Goal: Task Accomplishment & Management: Use online tool/utility

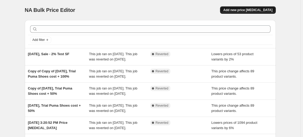
click at [238, 8] on span "Add new price [MEDICAL_DATA]" at bounding box center [247, 10] width 49 height 4
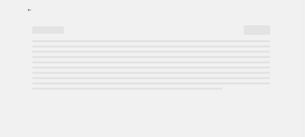
select select "percentage"
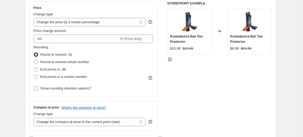
scroll to position [120, 0]
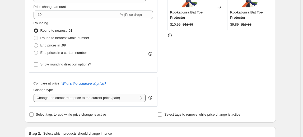
click at [77, 102] on select "Change the compare at price to the current price (sale) Change the compare at p…" at bounding box center [90, 98] width 112 height 8
select select "no_change"
click at [34, 94] on select "Change the compare at price to the current price (sale) Change the compare at p…" at bounding box center [90, 98] width 112 height 8
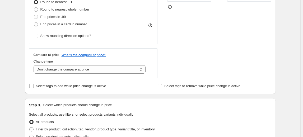
scroll to position [144, 0]
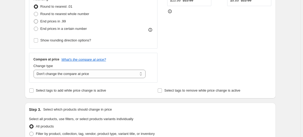
click at [54, 23] on span "End prices in .99" at bounding box center [53, 21] width 26 height 4
click at [34, 20] on input "End prices in .99" at bounding box center [34, 19] width 0 height 0
radio input "true"
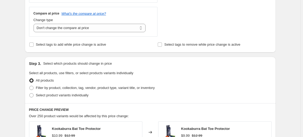
scroll to position [198, 0]
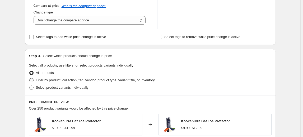
click at [78, 81] on span "Filter by product, collection, tag, vendor, product type, variant title, or inv…" at bounding box center [95, 80] width 119 height 4
click at [30, 78] on input "Filter by product, collection, tag, vendor, product type, variant title, or inv…" at bounding box center [29, 78] width 0 height 0
radio input "true"
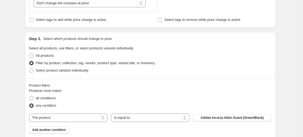
scroll to position [222, 0]
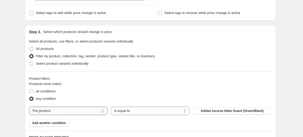
click at [73, 109] on select "The product The product's collection The product's tag The product's vendor The…" at bounding box center [68, 111] width 78 height 8
select select "vendor"
click at [219, 107] on button "Adidas Cricket" at bounding box center [232, 110] width 78 height 7
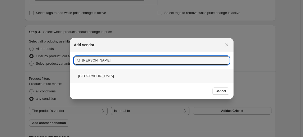
type input "GORTON"
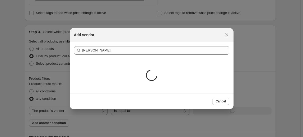
click at [99, 75] on div "Loading..." at bounding box center [152, 76] width 164 height 34
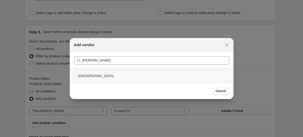
click at [91, 77] on div "Gortonshire" at bounding box center [152, 76] width 164 height 14
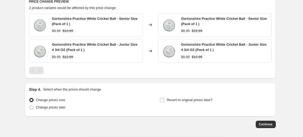
scroll to position [380, 0]
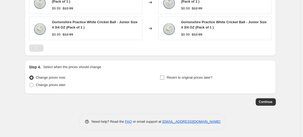
click at [163, 77] on input "Revert to original prices later?" at bounding box center [162, 78] width 4 height 4
checkbox input "true"
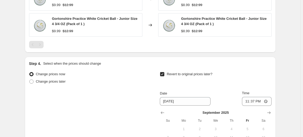
scroll to position [404, 0]
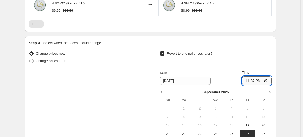
click at [261, 80] on input "23:37" at bounding box center [257, 80] width 30 height 9
click at [251, 81] on input "23:37" at bounding box center [257, 80] width 30 height 9
click at [250, 80] on input "23:37" at bounding box center [257, 80] width 30 height 9
click at [252, 80] on input "23:37" at bounding box center [257, 80] width 30 height 9
type input "23:50"
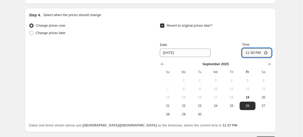
scroll to position [452, 0]
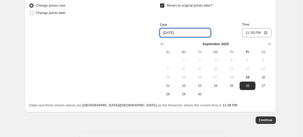
click at [171, 33] on input "9/26/2025" at bounding box center [185, 33] width 51 height 8
click at [246, 75] on span "19" at bounding box center [248, 77] width 12 height 4
type input "9/19/2025"
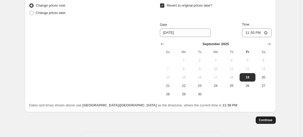
click at [265, 121] on span "Continue" at bounding box center [266, 120] width 14 height 4
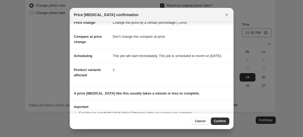
scroll to position [0, 0]
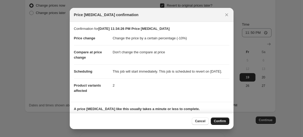
click at [222, 121] on span "Confirm" at bounding box center [220, 121] width 12 height 4
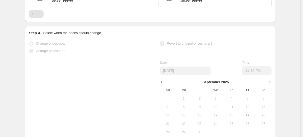
scroll to position [466, 0]
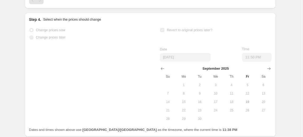
select select "percentage"
select select "no_change"
select select "vendor"
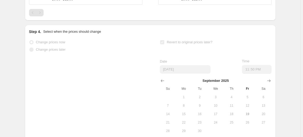
scroll to position [0, 0]
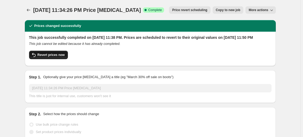
click at [46, 57] on span "Revert prices now" at bounding box center [51, 55] width 27 height 4
checkbox input "false"
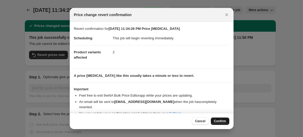
click at [220, 120] on span "Confirm" at bounding box center [220, 121] width 12 height 4
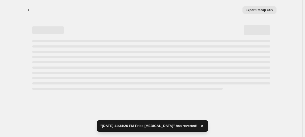
select select "percentage"
select select "no_change"
select select "vendor"
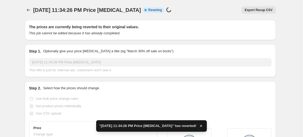
checkbox input "true"
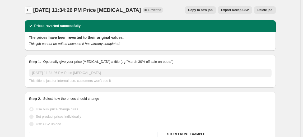
click at [30, 10] on icon "Price change jobs" at bounding box center [28, 9] width 5 height 5
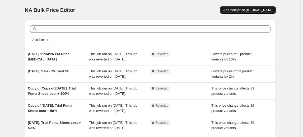
click at [248, 9] on span "Add new price [MEDICAL_DATA]" at bounding box center [247, 10] width 49 height 4
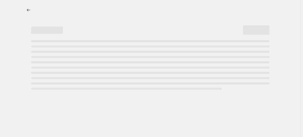
select select "percentage"
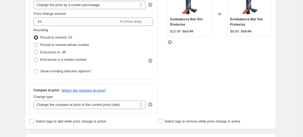
scroll to position [120, 0]
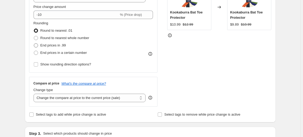
click at [55, 45] on span "End prices in .99" at bounding box center [53, 45] width 26 height 4
click at [34, 44] on input "End prices in .99" at bounding box center [34, 43] width 0 height 0
radio input "true"
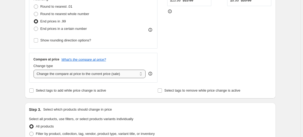
drag, startPoint x: 60, startPoint y: 74, endPoint x: 63, endPoint y: 74, distance: 3.0
click at [60, 74] on select "Change the compare at price to the current price (sale) Change the compare at p…" at bounding box center [90, 74] width 112 height 8
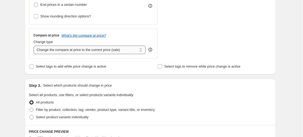
click at [64, 53] on select "Change the compare at price to the current price (sale) Change the compare at p…" at bounding box center [90, 50] width 112 height 8
select select "no_change"
click at [34, 46] on select "Change the compare at price to the current price (sale) Change the compare at p…" at bounding box center [90, 50] width 112 height 8
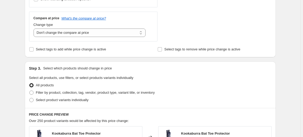
scroll to position [192, 0]
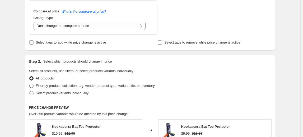
click at [87, 86] on span "Filter by product, collection, tag, vendor, product type, variant title, or inv…" at bounding box center [95, 86] width 119 height 4
click at [30, 84] on input "Filter by product, collection, tag, vendor, product type, variant title, or inv…" at bounding box center [29, 84] width 0 height 0
radio input "true"
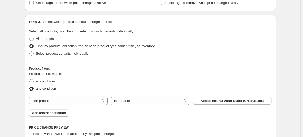
scroll to position [240, 0]
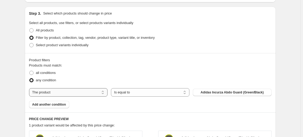
click at [65, 93] on select "The product The product's collection The product's tag The product's vendor The…" at bounding box center [68, 92] width 78 height 8
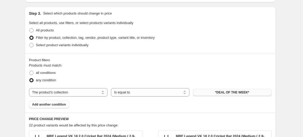
click at [227, 91] on span "*DEAL OF THE WEEK*" at bounding box center [232, 92] width 34 height 4
click at [67, 95] on select "The product The product's collection The product's tag The product's vendor The…" at bounding box center [68, 92] width 78 height 8
select select "vendor"
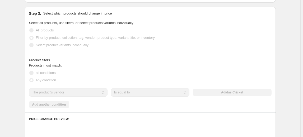
click at [221, 93] on div "Adidas Cricket" at bounding box center [232, 92] width 78 height 7
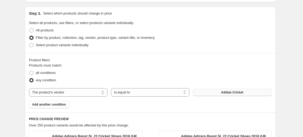
click at [221, 93] on button "Adidas Cricket" at bounding box center [232, 92] width 78 height 7
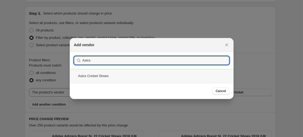
type input "Asics"
click at [91, 76] on div "Asics Cricket Shoes" at bounding box center [152, 76] width 164 height 14
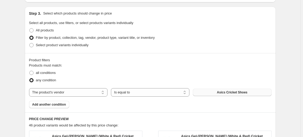
click at [230, 91] on span "Asics Cricket Shoes" at bounding box center [232, 92] width 30 height 4
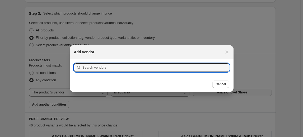
click at [230, 91] on div "Cancel" at bounding box center [152, 84] width 164 height 16
click at [129, 68] on input ":r8f:" at bounding box center [155, 67] width 147 height 8
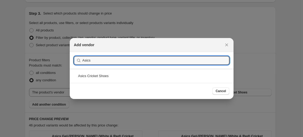
drag, startPoint x: 108, startPoint y: 62, endPoint x: 72, endPoint y: 66, distance: 35.9
click at [72, 66] on section "Submit Asics" at bounding box center [152, 60] width 164 height 17
type input "G"
type input "K"
drag, startPoint x: 107, startPoint y: 63, endPoint x: 55, endPoint y: 65, distance: 52.8
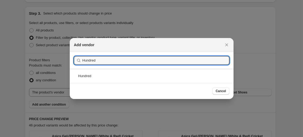
drag, startPoint x: 88, startPoint y: 59, endPoint x: 65, endPoint y: 60, distance: 23.1
drag, startPoint x: 93, startPoint y: 59, endPoint x: 51, endPoint y: 61, distance: 42.0
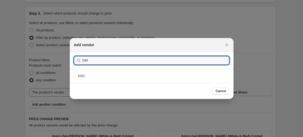
click at [74, 52] on button "Submit" at bounding box center [81, 55] width 15 height 6
drag, startPoint x: 88, startPoint y: 59, endPoint x: 77, endPoint y: 61, distance: 10.7
click at [77, 61] on div "GM" at bounding box center [151, 60] width 155 height 8
click at [74, 52] on button "Submit" at bounding box center [81, 55] width 15 height 6
drag, startPoint x: 110, startPoint y: 59, endPoint x: 65, endPoint y: 60, distance: 44.9
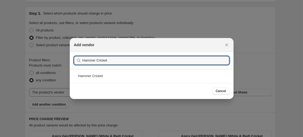
click at [74, 52] on button "Submit" at bounding box center [81, 55] width 15 height 6
drag, startPoint x: 108, startPoint y: 62, endPoint x: 53, endPoint y: 61, distance: 54.9
click at [74, 52] on button "Submit" at bounding box center [81, 55] width 15 height 6
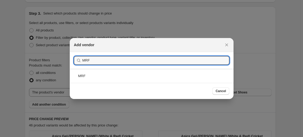
drag, startPoint x: 94, startPoint y: 59, endPoint x: 53, endPoint y: 64, distance: 41.2
click at [74, 52] on button "Submit" at bounding box center [81, 55] width 15 height 6
drag, startPoint x: 104, startPoint y: 58, endPoint x: 62, endPoint y: 64, distance: 43.0
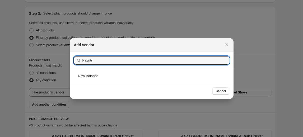
click at [74, 52] on button "Submit" at bounding box center [81, 55] width 15 height 6
drag, startPoint x: 96, startPoint y: 60, endPoint x: 83, endPoint y: 63, distance: 12.6
click at [83, 63] on input "Payntr" at bounding box center [155, 60] width 147 height 8
click at [74, 52] on button "Submit" at bounding box center [81, 55] width 15 height 6
drag, startPoint x: 106, startPoint y: 61, endPoint x: 32, endPoint y: 66, distance: 74.9
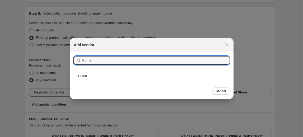
click at [74, 52] on button "Submit" at bounding box center [81, 55] width 15 height 6
drag, startPoint x: 99, startPoint y: 62, endPoint x: 71, endPoint y: 68, distance: 28.6
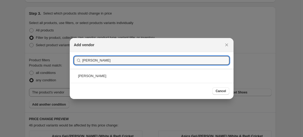
click at [71, 68] on section "Submit Shrey" at bounding box center [152, 60] width 164 height 17
drag, startPoint x: 94, startPoint y: 60, endPoint x: 55, endPoint y: 63, distance: 39.0
type input "Asics"
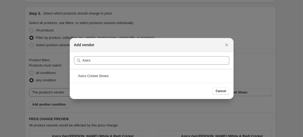
click at [259, 32] on div at bounding box center [151, 68] width 303 height 137
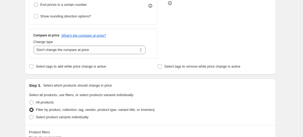
scroll to position [96, 0]
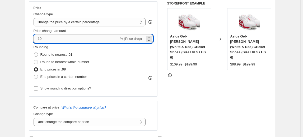
click at [67, 40] on input "-10" at bounding box center [76, 39] width 85 height 8
type input "-1"
type input "-2"
click at [85, 21] on select "Change the price to a certain amount Change the price by a certain amount Chang…" at bounding box center [90, 22] width 112 height 8
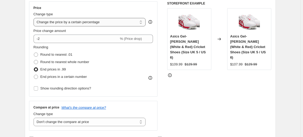
click at [34, 18] on select "Change the price to a certain amount Change the price by a certain amount Chang…" at bounding box center [90, 22] width 112 height 8
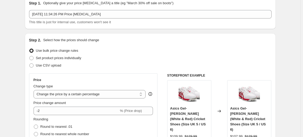
scroll to position [0, 0]
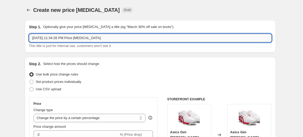
click at [106, 38] on input "Sep 19, 2025, 11:34:26 PM Price change job" at bounding box center [150, 38] width 242 height 8
click at [104, 38] on input "Sep 19, 2025, 11:34:26 PM Price change job" at bounding box center [150, 38] width 242 height 8
drag, startPoint x: 101, startPoint y: 37, endPoint x: 53, endPoint y: 39, distance: 47.8
click at [53, 39] on input "Sep 19, 2025, 11:34:26 PM Price change job- SS brand with 2 %" at bounding box center [150, 38] width 242 height 8
click at [85, 37] on input "Sep 19, 2025,SS brand with 2 %" at bounding box center [150, 38] width 242 height 8
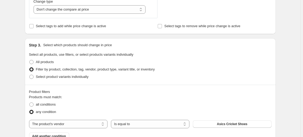
scroll to position [216, 0]
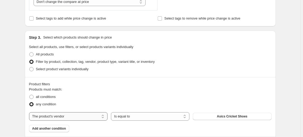
type input "Sep 19, 2025,SS brand with 2 % trial"
click at [61, 115] on select "The product The product's collection The product's tag The product's vendor The…" at bounding box center [68, 116] width 78 height 8
click at [50, 96] on span "all conditions" at bounding box center [46, 97] width 20 height 4
click at [30, 95] on input "all conditions" at bounding box center [29, 95] width 0 height 0
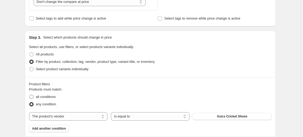
radio input "true"
click at [145, 116] on select "Is equal to Is not equal to" at bounding box center [150, 116] width 78 height 8
click at [112, 112] on select "Is equal to Is not equal to" at bounding box center [150, 116] width 78 height 8
click at [210, 115] on button "Asics Cricket Shoes" at bounding box center [232, 116] width 78 height 7
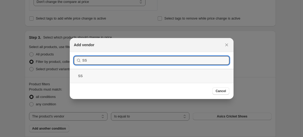
type input "SS"
click at [80, 77] on div "SS" at bounding box center [152, 76] width 164 height 14
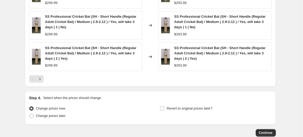
scroll to position [484, 0]
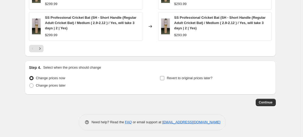
click at [176, 77] on span "Revert to original prices later?" at bounding box center [190, 78] width 46 height 4
click at [164, 77] on input "Revert to original prices later?" at bounding box center [162, 78] width 4 height 4
checkbox input "true"
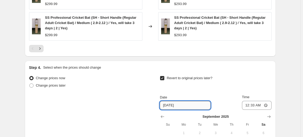
click at [188, 105] on input "9/27/2025" at bounding box center [185, 105] width 51 height 8
click at [170, 103] on input "9/27/2025" at bounding box center [185, 105] width 51 height 8
click at [175, 103] on input "9/27/2025" at bounding box center [185, 105] width 51 height 8
click at [171, 105] on input "9/27/2025" at bounding box center [185, 105] width 51 height 8
click at [170, 103] on input "9/27/2025" at bounding box center [185, 105] width 51 height 8
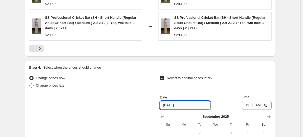
type input "9/21/2025"
click at [42, 119] on div "Change prices now Change prices later Revert to original prices later? Date 9/2…" at bounding box center [150, 122] width 242 height 97
click at [243, 84] on div "Revert to original prices later?" at bounding box center [215, 82] width 111 height 16
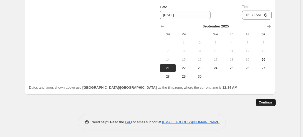
click at [268, 101] on span "Continue" at bounding box center [266, 102] width 14 height 4
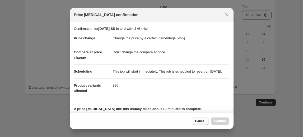
click at [199, 120] on span "Cancel" at bounding box center [200, 121] width 10 height 4
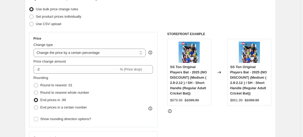
scroll to position [96, 0]
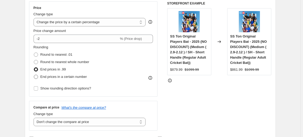
click at [68, 77] on span "End prices in a certain number" at bounding box center [63, 77] width 46 height 4
click at [34, 75] on input "End prices in a certain number" at bounding box center [34, 75] width 0 height 0
radio input "true"
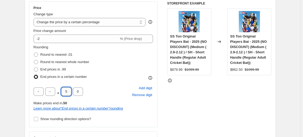
click at [69, 91] on input "5" at bounding box center [66, 91] width 10 height 8
type input "4"
drag, startPoint x: 68, startPoint y: 90, endPoint x: 62, endPoint y: 91, distance: 6.0
click at [62, 91] on input "4" at bounding box center [66, 91] width 10 height 8
type input "8"
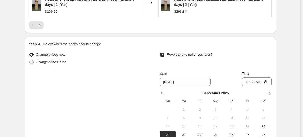
scroll to position [600, 0]
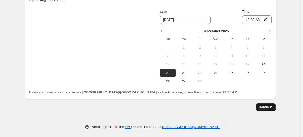
type input "4"
click at [265, 107] on span "Continue" at bounding box center [266, 107] width 14 height 4
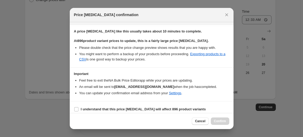
scroll to position [86, 0]
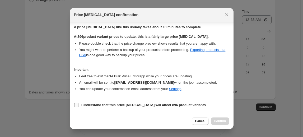
click at [156, 106] on b "I understand that this price change job will affect 896 product variants" at bounding box center [143, 105] width 125 height 4
click at [78, 106] on input "I understand that this price change job will affect 896 product variants" at bounding box center [76, 105] width 4 height 4
checkbox input "true"
click at [221, 122] on span "Confirm" at bounding box center [220, 121] width 12 height 4
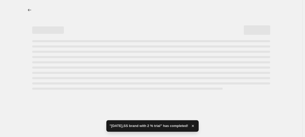
select select "percentage"
select select "no_change"
select select "vendor"
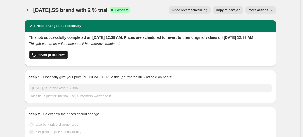
click at [53, 57] on span "Revert prices now" at bounding box center [51, 55] width 27 height 4
checkbox input "false"
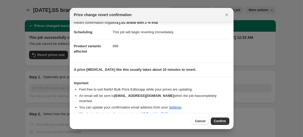
scroll to position [9, 0]
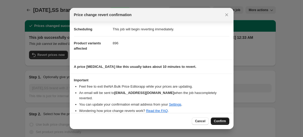
click at [216, 121] on span "Confirm" at bounding box center [220, 121] width 12 height 4
